Goal: Communication & Community: Answer question/provide support

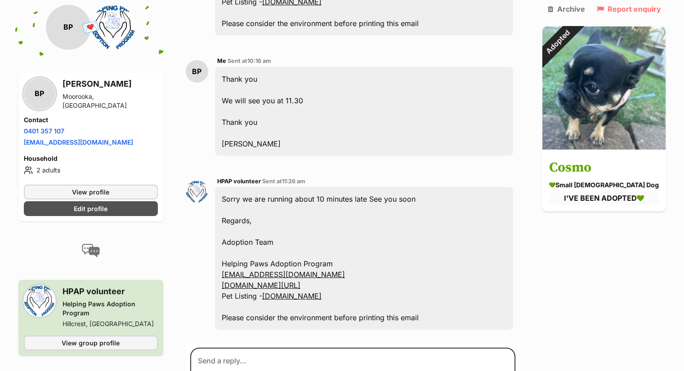
scroll to position [3167, 0]
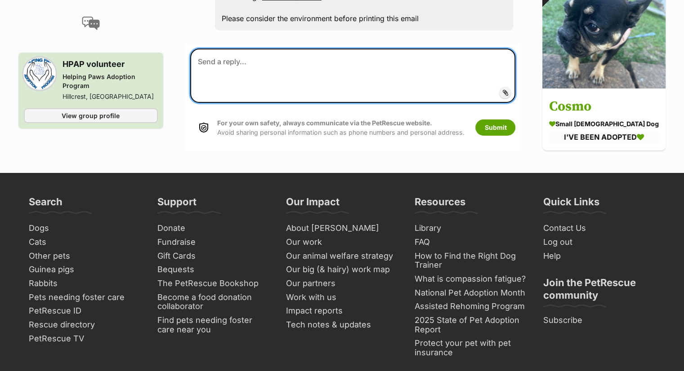
click at [265, 57] on textarea at bounding box center [353, 76] width 326 height 54
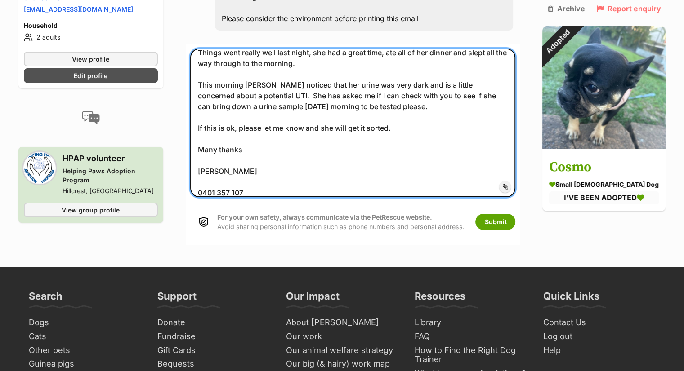
scroll to position [0, 0]
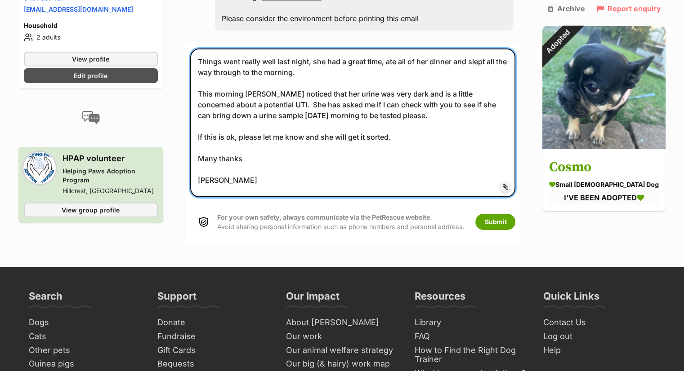
click at [396, 83] on textarea "Things went really well last night, she had a great time, ate all of her dinner…" at bounding box center [353, 123] width 326 height 148
drag, startPoint x: 423, startPoint y: 85, endPoint x: 394, endPoint y: 82, distance: 28.5
click at [394, 82] on textarea "Things went really well last night, she had a great time, ate all of her dinner…" at bounding box center [353, 123] width 326 height 148
click at [425, 83] on textarea "Things went really well last night, she had a great time, ate all of her dinner…" at bounding box center [353, 123] width 326 height 148
click at [412, 100] on textarea "Things went really well last night, she had a great time, ate all of her dinner…" at bounding box center [353, 123] width 326 height 148
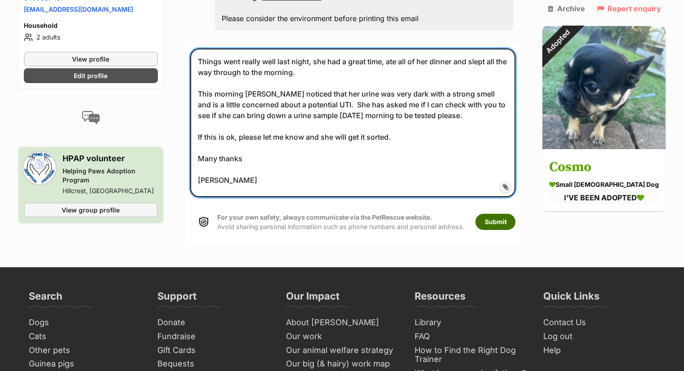
type textarea "Things went really well last night, she had a great time, ate all of her dinner…"
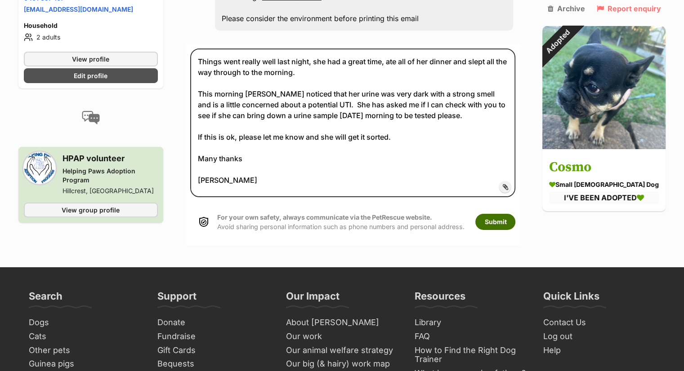
click at [505, 214] on button "Submit" at bounding box center [495, 222] width 40 height 16
